Goal: Task Accomplishment & Management: Manage account settings

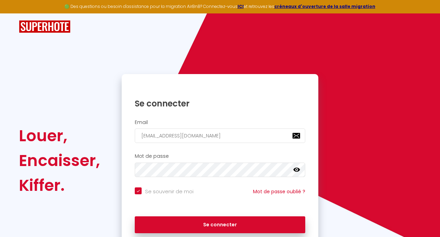
click at [228, 138] on input "[EMAIL_ADDRESS][DOMAIN_NAME]" at bounding box center [220, 135] width 171 height 14
type input "[EMAIL_ADDRESS][PERSON_NAME][DOMAIN_NAME]"
checkbox input "true"
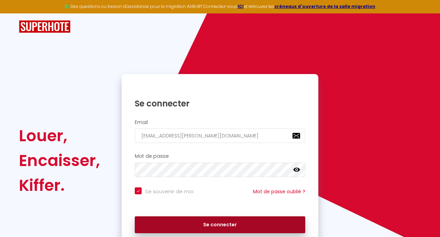
type input "[EMAIL_ADDRESS][PERSON_NAME][DOMAIN_NAME]"
click at [241, 220] on button "Se connecter" at bounding box center [220, 224] width 171 height 17
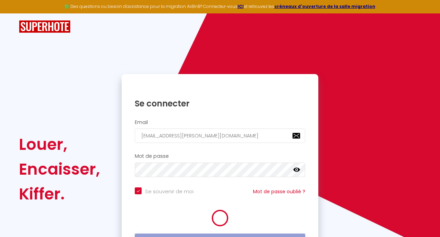
checkbox input "true"
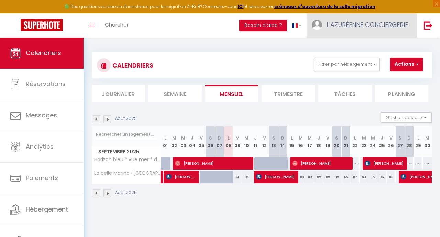
click at [362, 30] on link "L'AZURÉENNE CONCIERGERIE" at bounding box center [362, 25] width 110 height 24
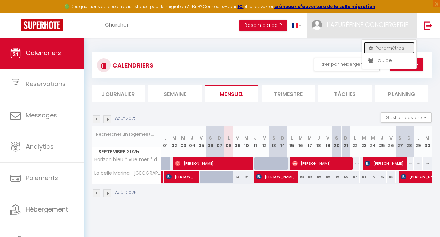
click at [374, 46] on link "Paramètres" at bounding box center [389, 48] width 51 height 12
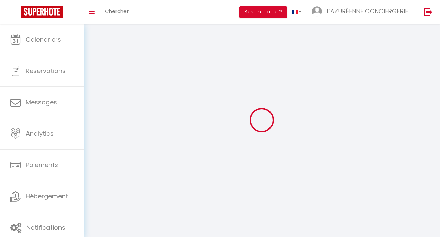
type input "L'AZURÉENNE CONCIERGERIE"
type input "Ornella"
type input "0667542546"
type input "961 chemin des [PERSON_NAME]"
type input "06600"
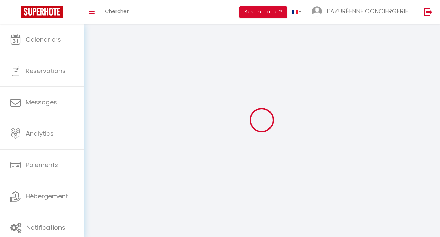
type input "antibes"
select select "28"
type input "EzsHGIQRXCby1UagjTaVZEW4e"
type input "D6Y7cOSSmQryMLCGVYygfkfyi"
select select "fr"
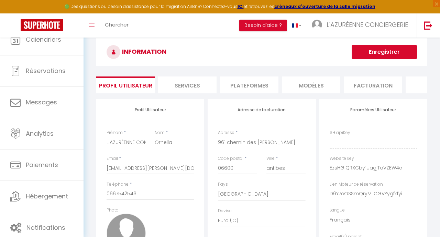
type input "EzsHGIQRXCby1UagjTaVZEW4e"
type input "D6Y7cOSSmQryMLCGVYygfkfyi"
type input "[URL][DOMAIN_NAME]"
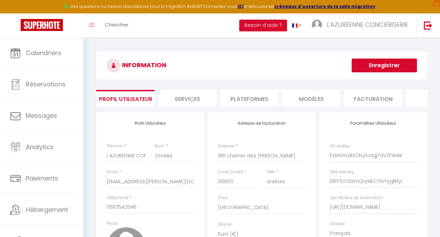
click at [247, 98] on li "Plateformes" at bounding box center [249, 98] width 58 height 17
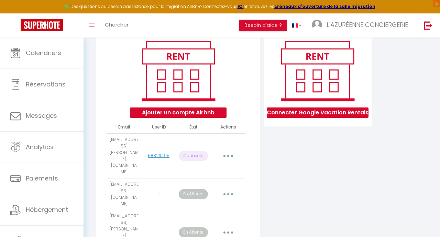
scroll to position [86, 0]
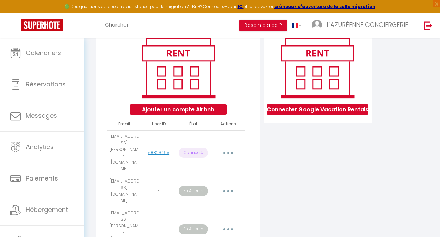
click at [228, 190] on icon "button" at bounding box center [228, 191] width 2 height 2
click at [253, 165] on div "Ajouter un compte Airbnb Email User ID État Actions [EMAIL_ADDRESS][PERSON_NAME…" at bounding box center [178, 145] width 164 height 239
